Goal: Information Seeking & Learning: Learn about a topic

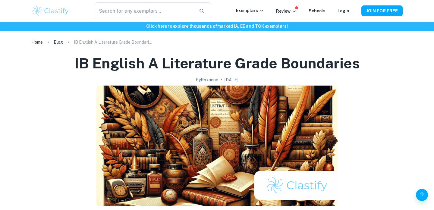
click at [155, 61] on h1 "IB English A Literature Grade Boundaries" at bounding box center [218, 63] width 286 height 19
click at [106, 44] on p "IB English A Literature Grade Boundaries" at bounding box center [113, 42] width 78 height 7
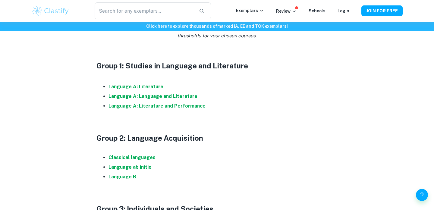
scroll to position [308, 0]
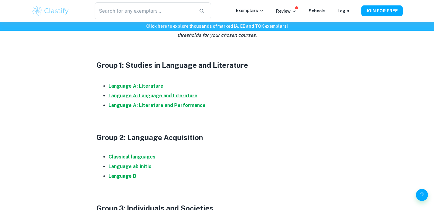
click at [168, 95] on strong "Language A: Language and Literature" at bounding box center [153, 96] width 89 height 6
click at [136, 97] on strong "Language A: Language and Literature" at bounding box center [153, 96] width 89 height 6
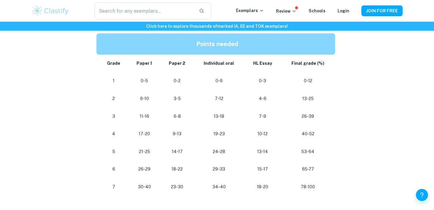
scroll to position [347, 0]
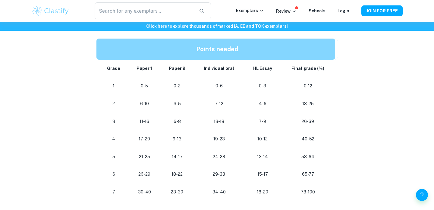
click at [394, 74] on div "IB English A Language and Literature Grade Boundaries By Roxanne • February 10,…" at bounding box center [217, 149] width 372 height 898
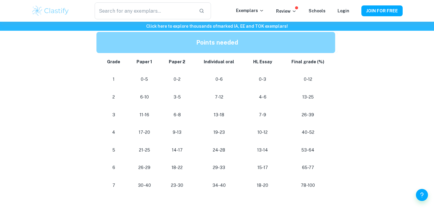
scroll to position [344, 0]
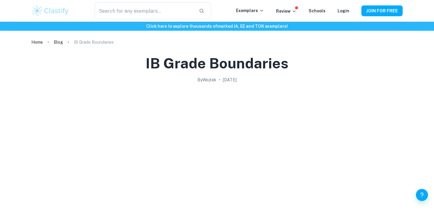
scroll to position [315, 0]
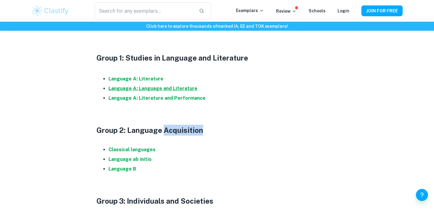
click at [153, 87] on strong "Language A: Language and Literature" at bounding box center [153, 89] width 89 height 6
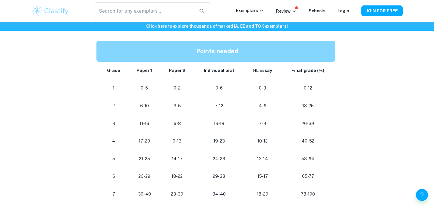
scroll to position [345, 0]
